Goal: Answer question/provide support: Share knowledge or assist other users

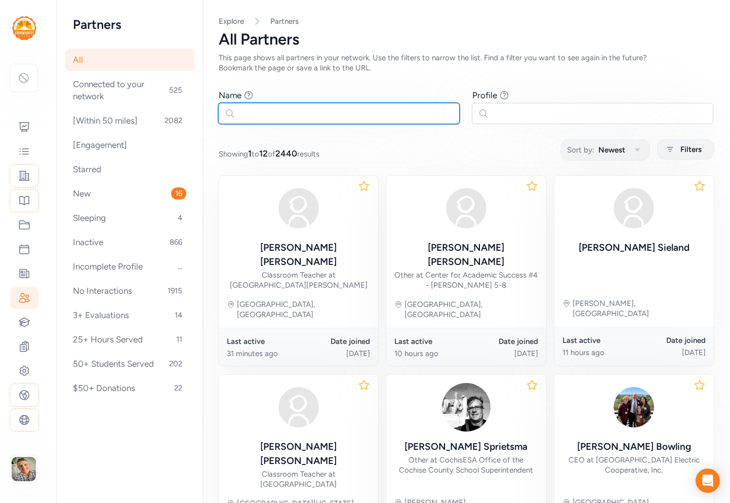
click at [261, 114] on input "text" at bounding box center [338, 113] width 241 height 21
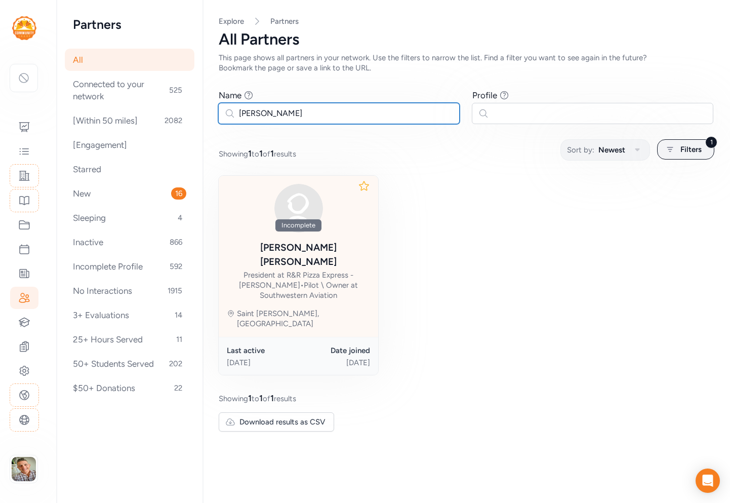
type input "nelson"
click at [339, 252] on div "Nelson Daley President at R&R Pizza Express - Benson • Pilot \ Owner at Southwe…" at bounding box center [298, 270] width 143 height 60
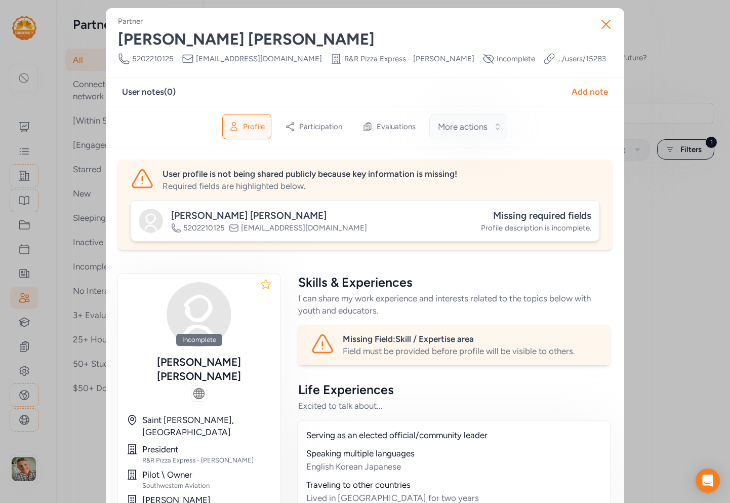
click at [473, 122] on span "More actions" at bounding box center [463, 126] width 50 height 12
click at [461, 96] on div "User notes ( 0 ) Add note" at bounding box center [365, 91] width 486 height 12
click at [557, 58] on link ".../users/ 15283" at bounding box center [581, 58] width 49 height 10
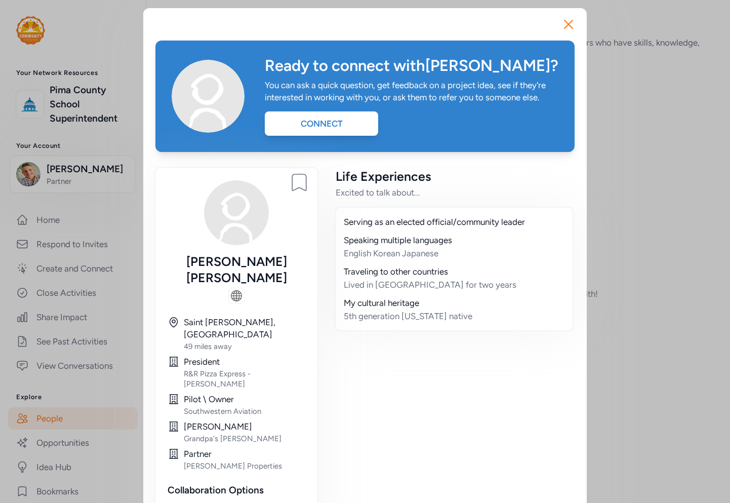
scroll to position [69, 0]
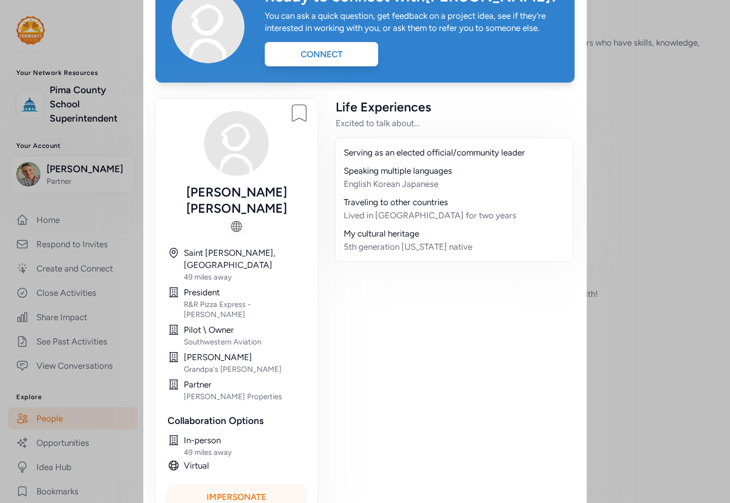
click at [253, 485] on div "Impersonate" at bounding box center [237, 497] width 138 height 24
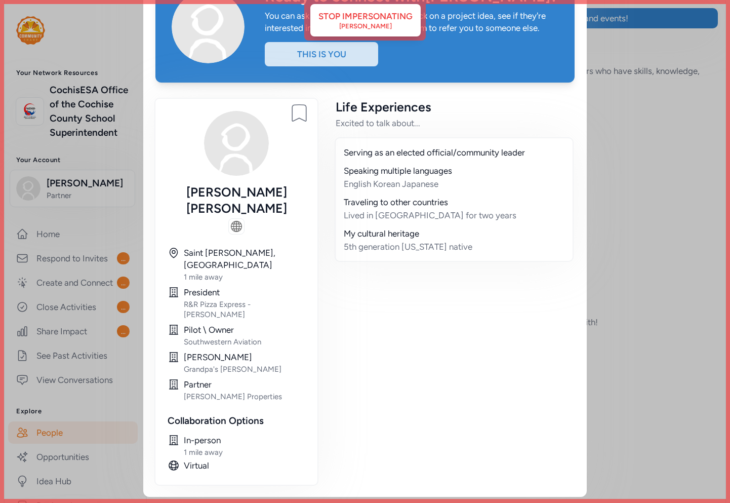
scroll to position [33, 0]
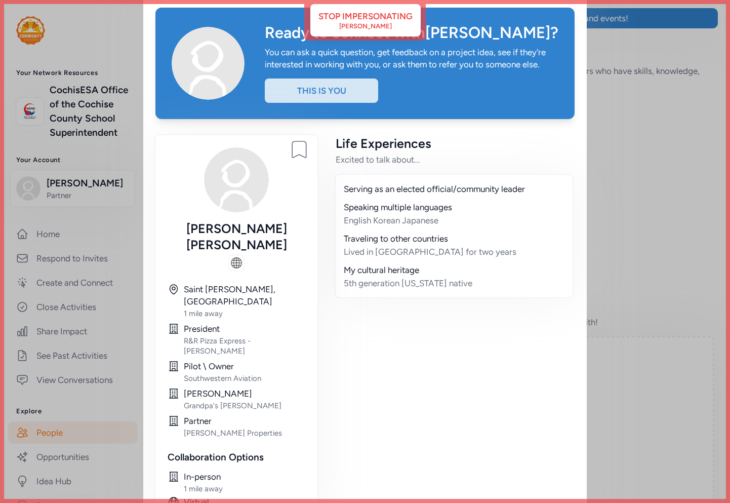
click at [625, 125] on div "Close Ready to connect with [PERSON_NAME] ? You can ask a quick question, get f…" at bounding box center [365, 254] width 730 height 574
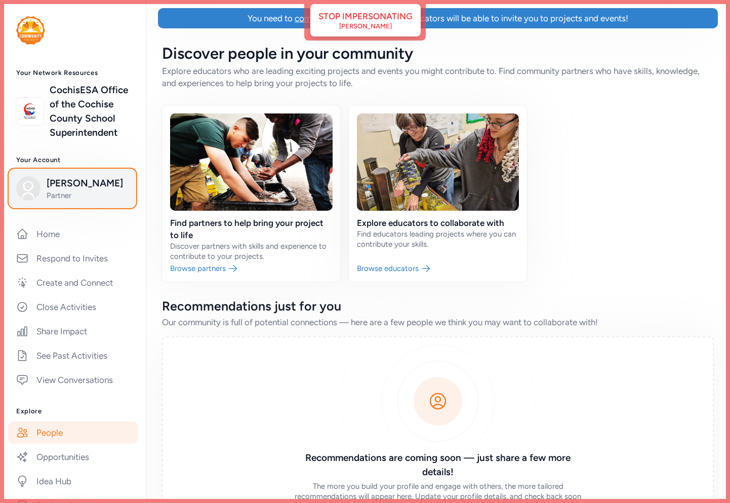
click at [106, 193] on span "Partner" at bounding box center [88, 195] width 82 height 10
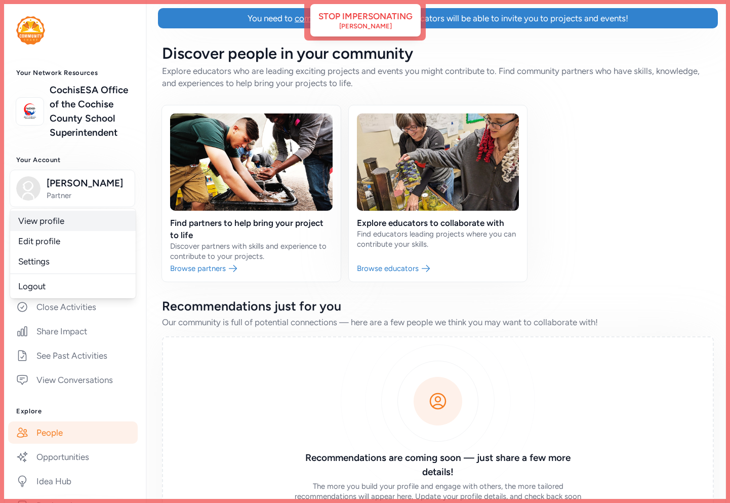
click at [72, 216] on link "View profile" at bounding box center [73, 221] width 126 height 20
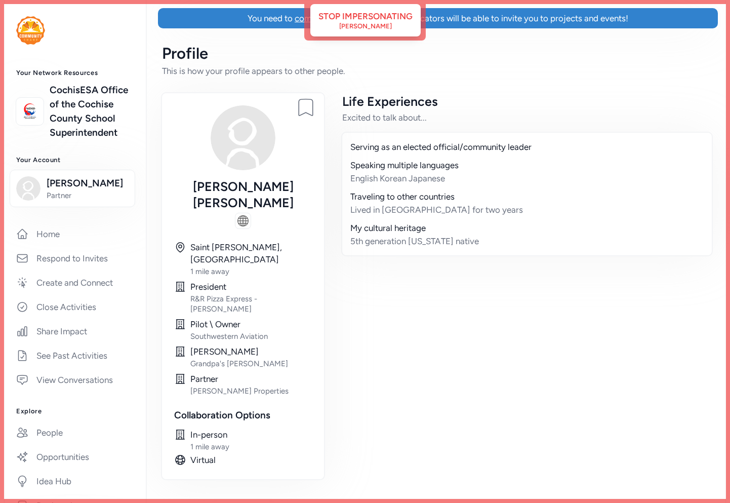
click at [296, 17] on span "complete your profile" at bounding box center [336, 18] width 82 height 10
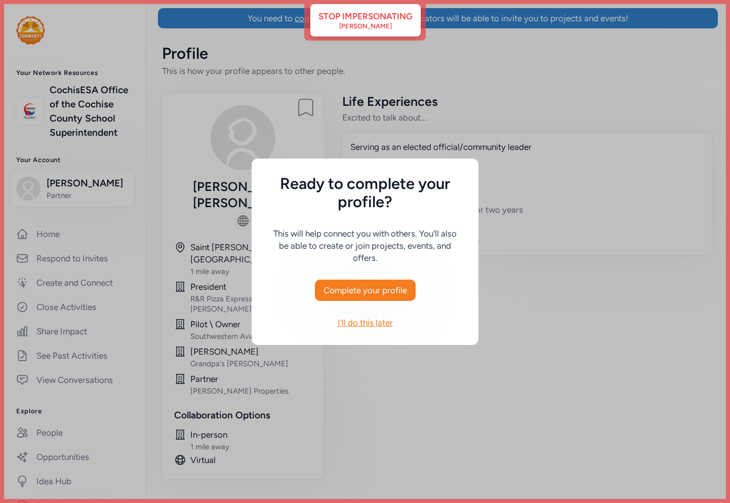
click at [555, 103] on div "Ready to complete your profile? This will help connect you with others. You'll …" at bounding box center [365, 251] width 730 height 503
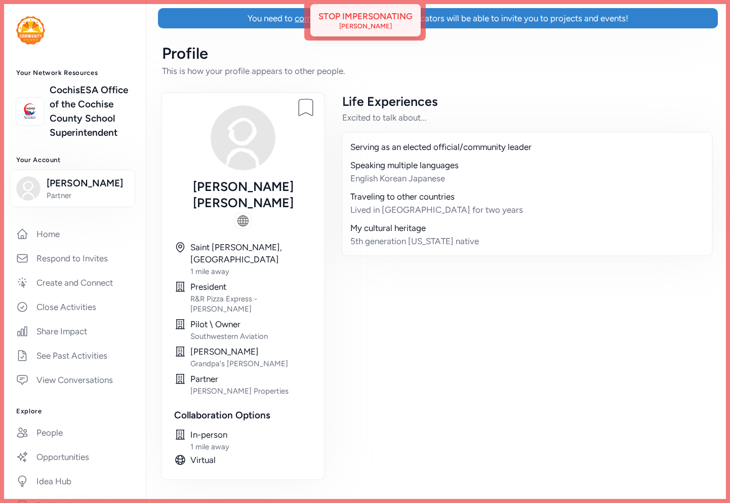
click at [351, 26] on div "[PERSON_NAME]" at bounding box center [365, 26] width 53 height 8
